Goal: Information Seeking & Learning: Learn about a topic

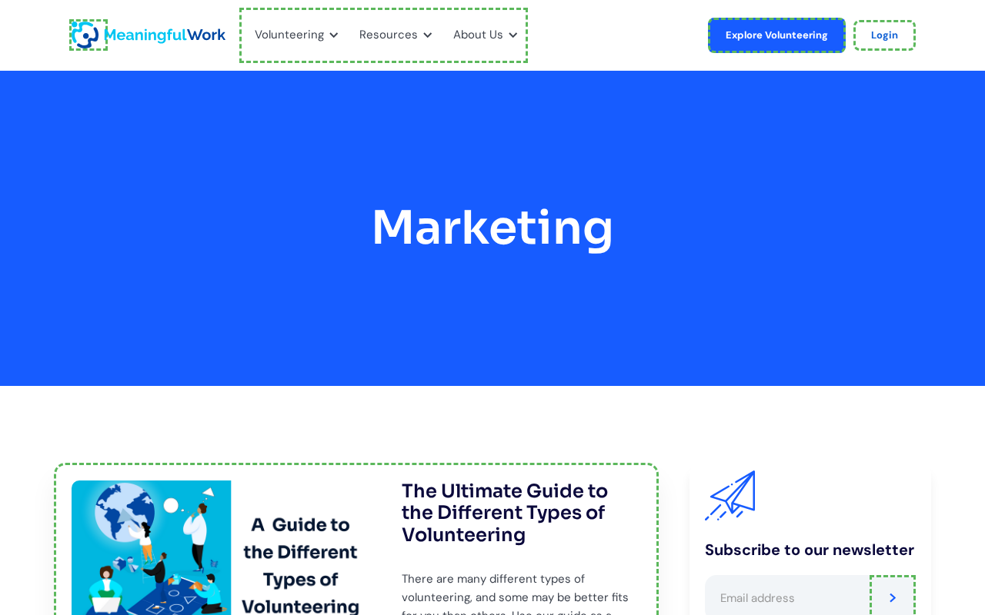
click at [88, 35] on link "home" at bounding box center [88, 35] width 38 height 32
click at [779, 35] on link "Explore Volunteering" at bounding box center [777, 35] width 138 height 35
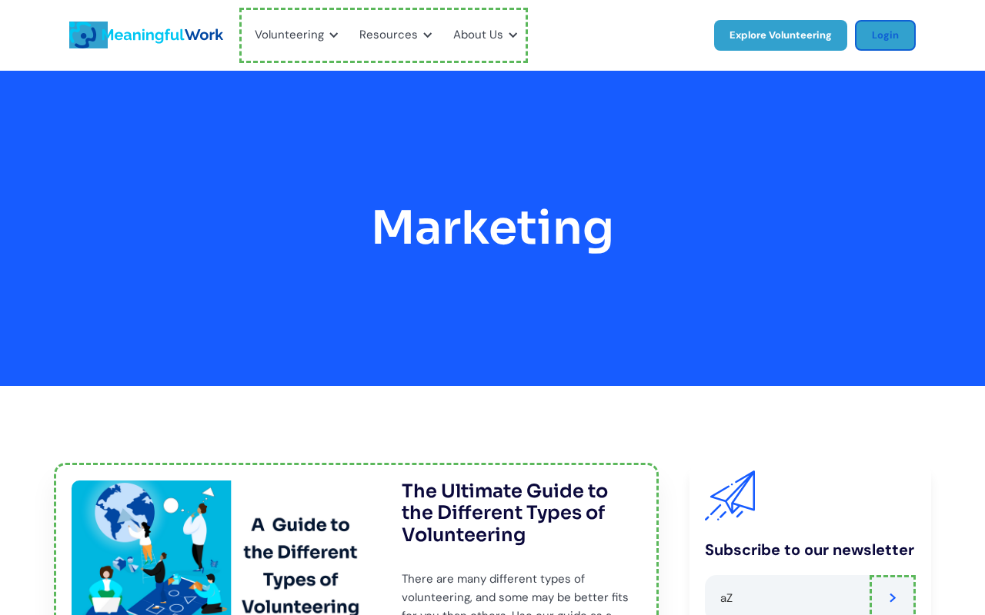
scroll to position [5, 0]
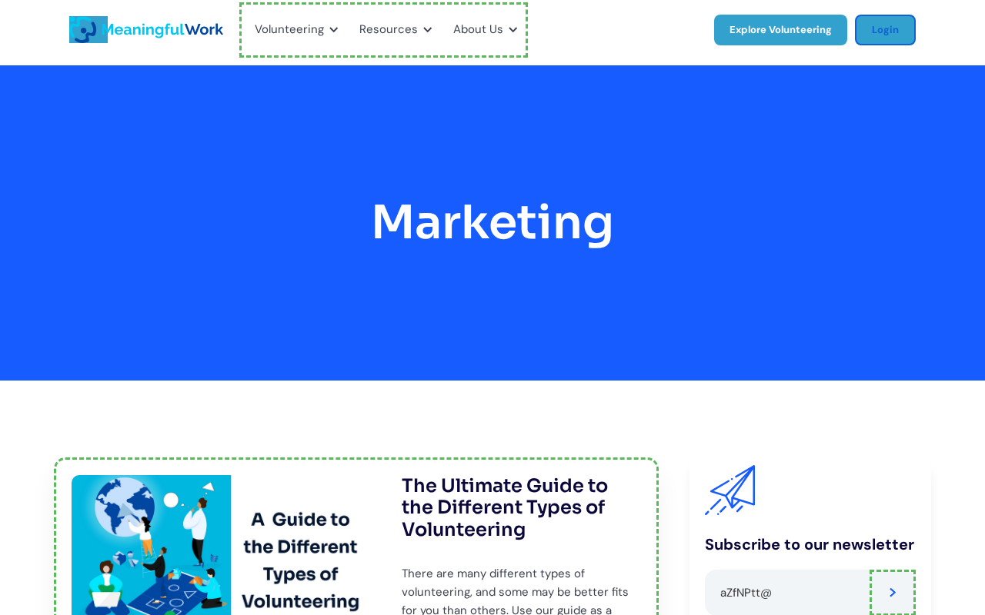
type input "aZfNPtt@J"
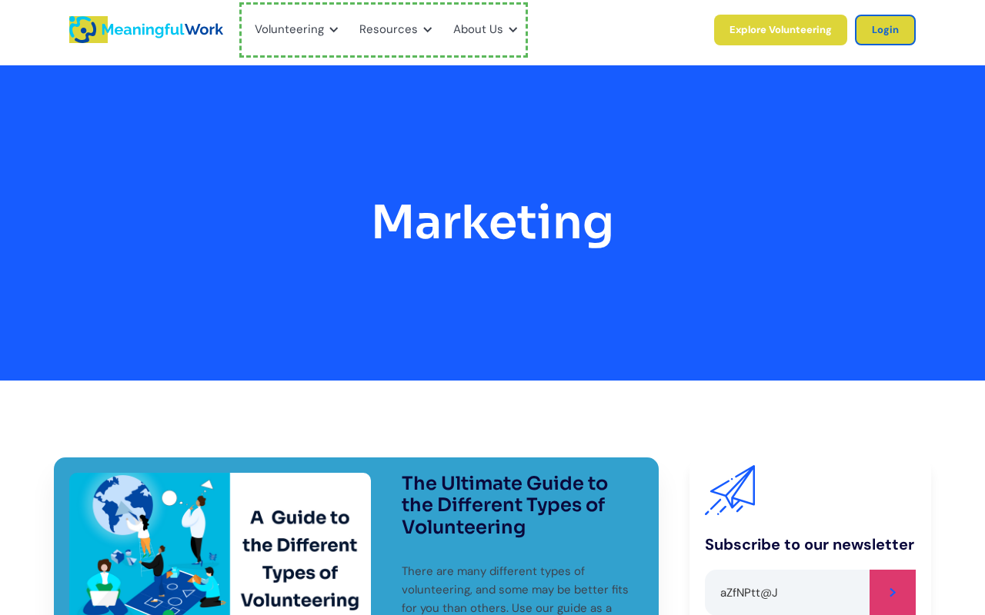
type input "Please wait..."
type input "aZfNPtt@J"
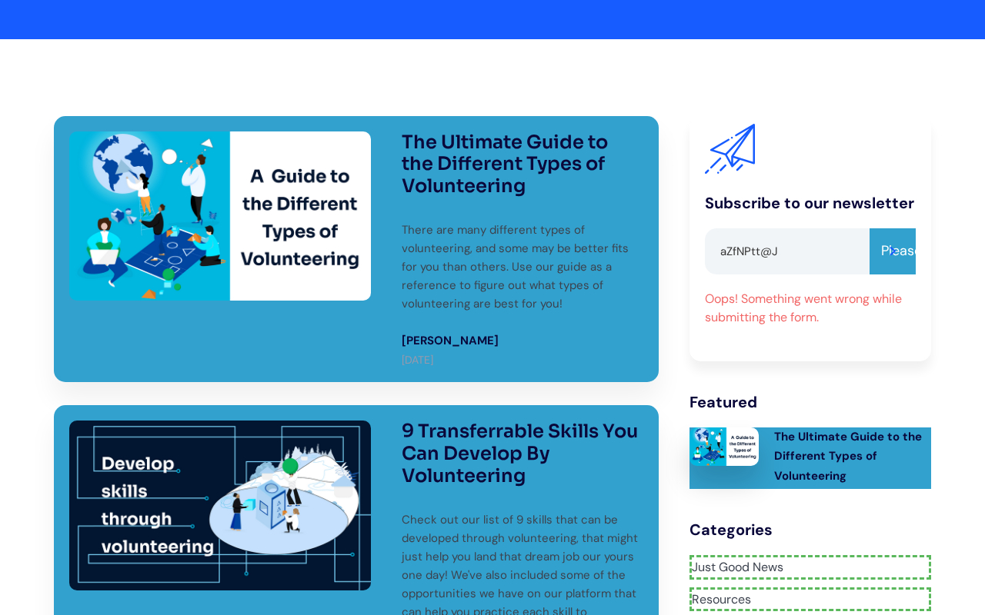
click at [809, 555] on link "Just Good News" at bounding box center [810, 567] width 242 height 25
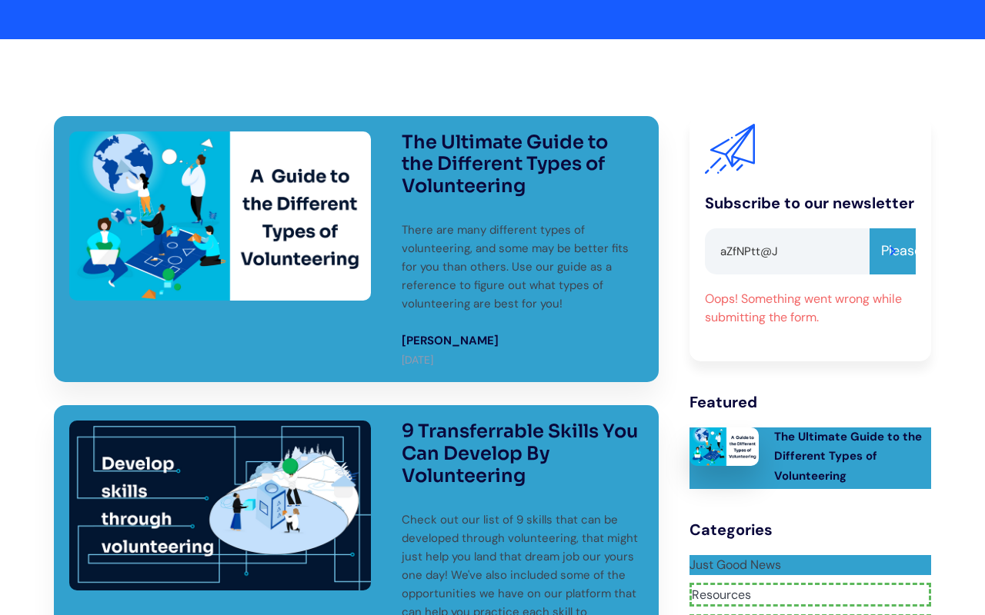
click at [809, 583] on link "Resources" at bounding box center [810, 595] width 242 height 25
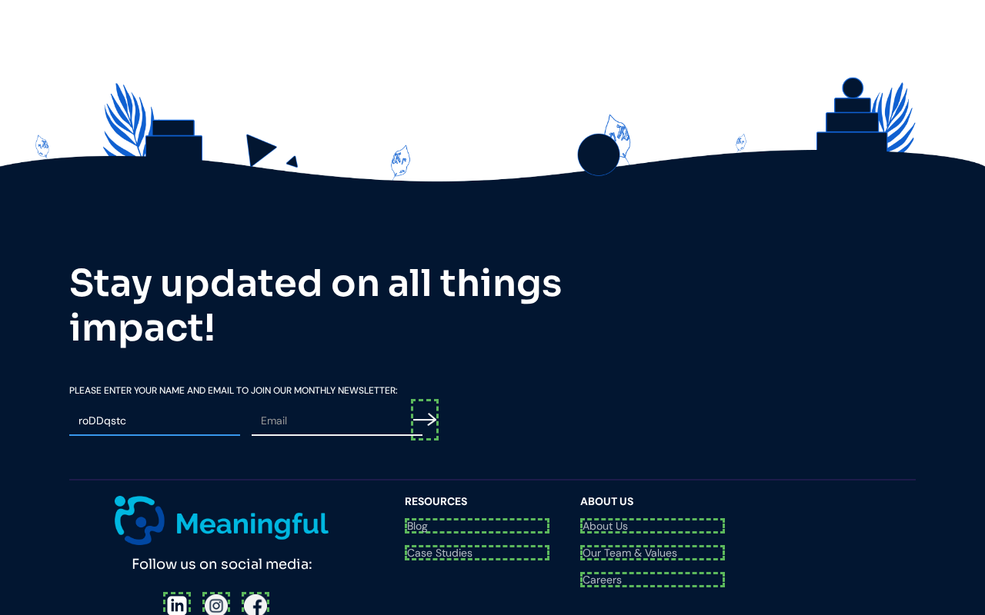
scroll to position [1896, 0]
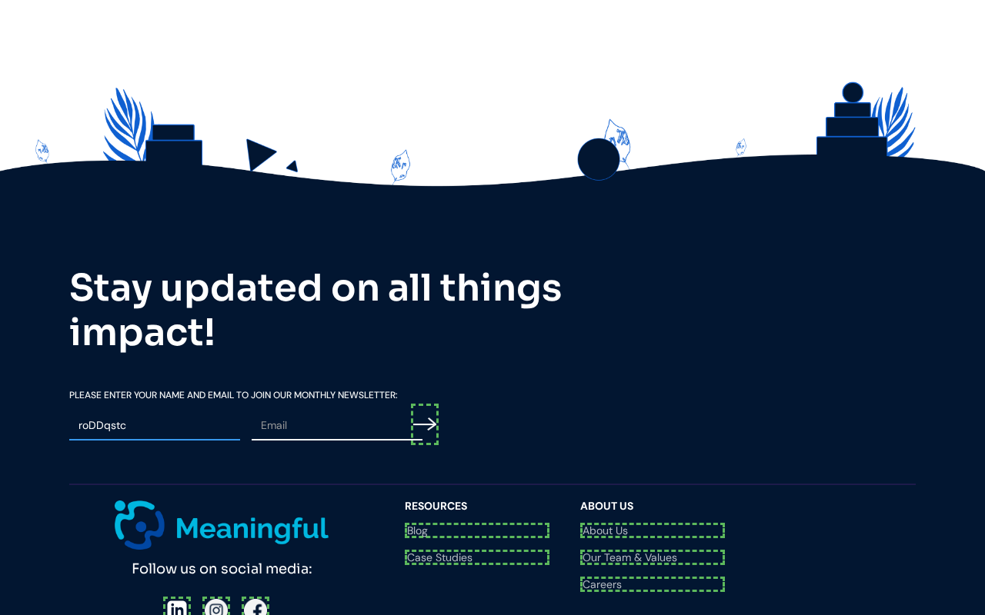
type input "roDDqstc"
click at [427, 404] on input "Email Form" at bounding box center [425, 425] width 28 height 42
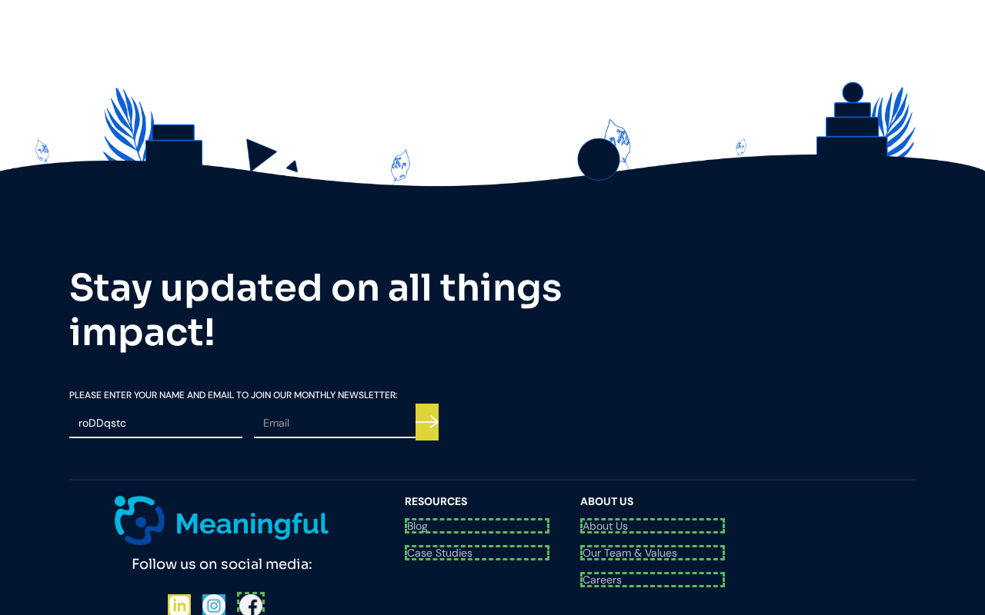
click at [213, 592] on div at bounding box center [222, 606] width 108 height 28
click at [250, 496] on div "Follow us on social media: Questions? Reach us at [EMAIL_ADDRESS][DOMAIN_NAME]" at bounding box center [229, 572] width 320 height 152
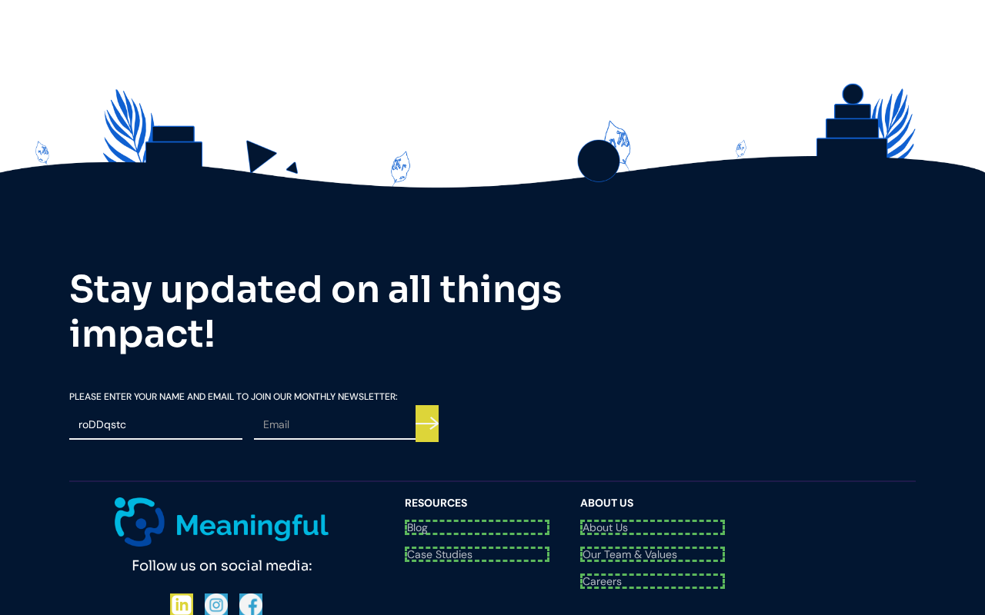
click at [477, 520] on link "Blog" at bounding box center [477, 527] width 145 height 15
click at [477, 542] on link "Case Studies" at bounding box center [477, 547] width 145 height 11
click at [652, 520] on link "About Us" at bounding box center [652, 527] width 145 height 15
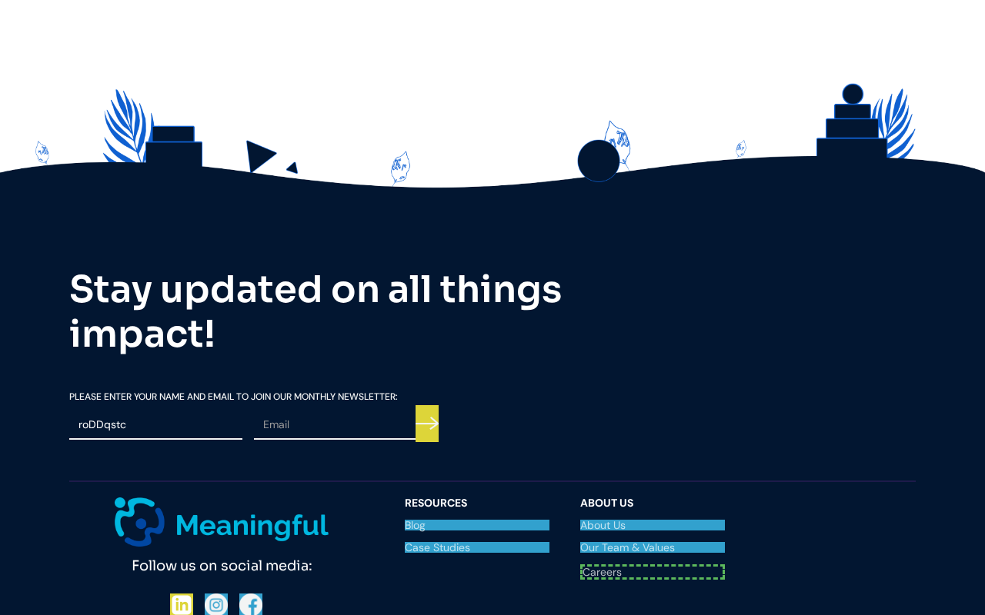
click at [652, 542] on link "Our Team & Values" at bounding box center [652, 547] width 145 height 11
click at [652, 565] on link "Careers" at bounding box center [652, 570] width 145 height 11
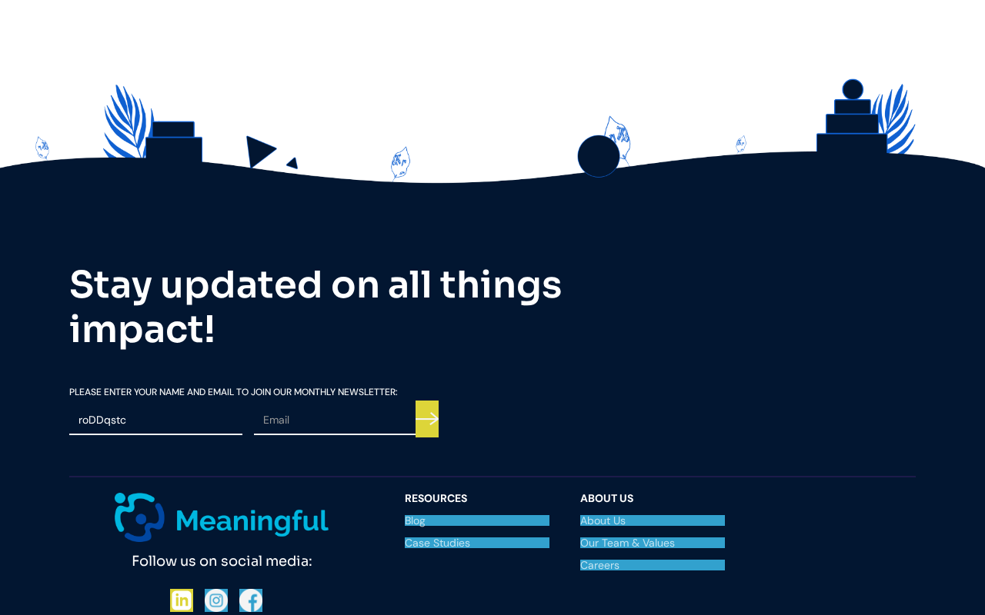
scroll to position [1890, 0]
